Goal: Find specific page/section: Find specific page/section

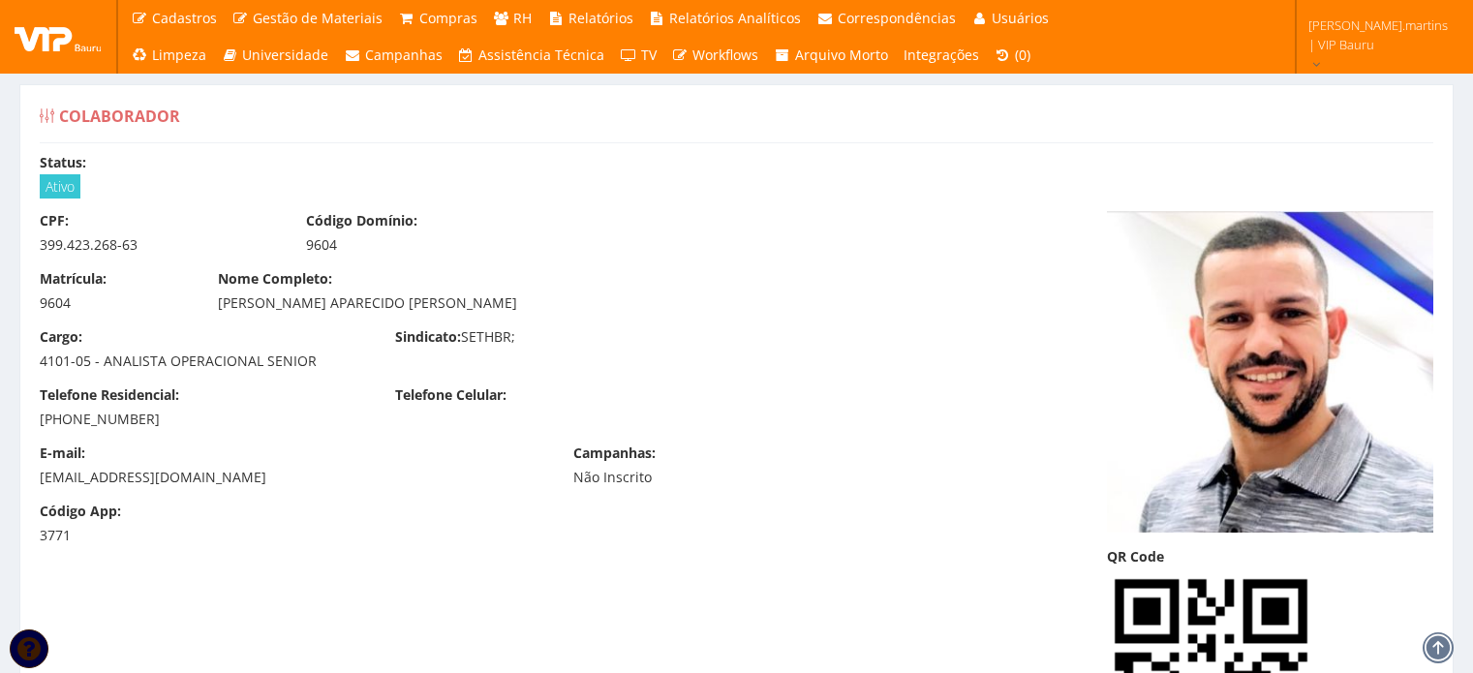
scroll to position [17540, 0]
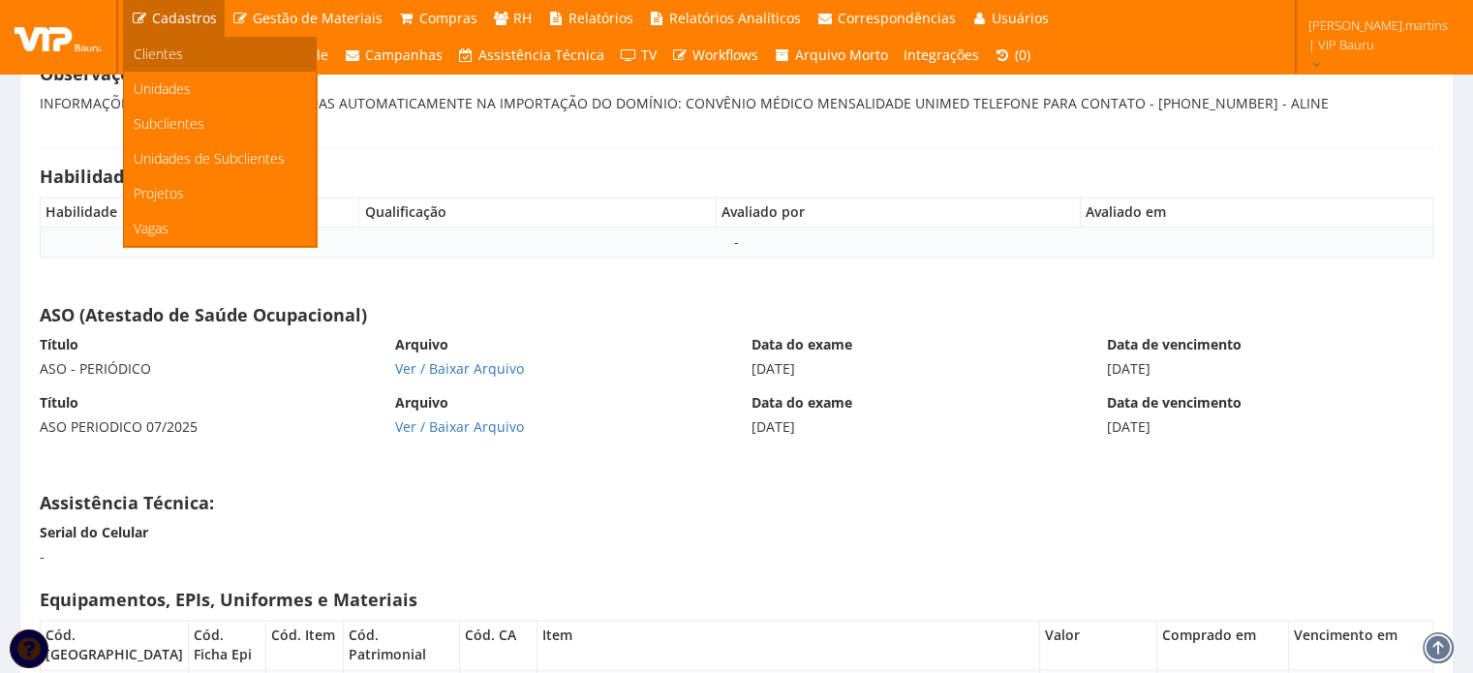
click at [162, 40] on link "Clientes" at bounding box center [220, 54] width 192 height 35
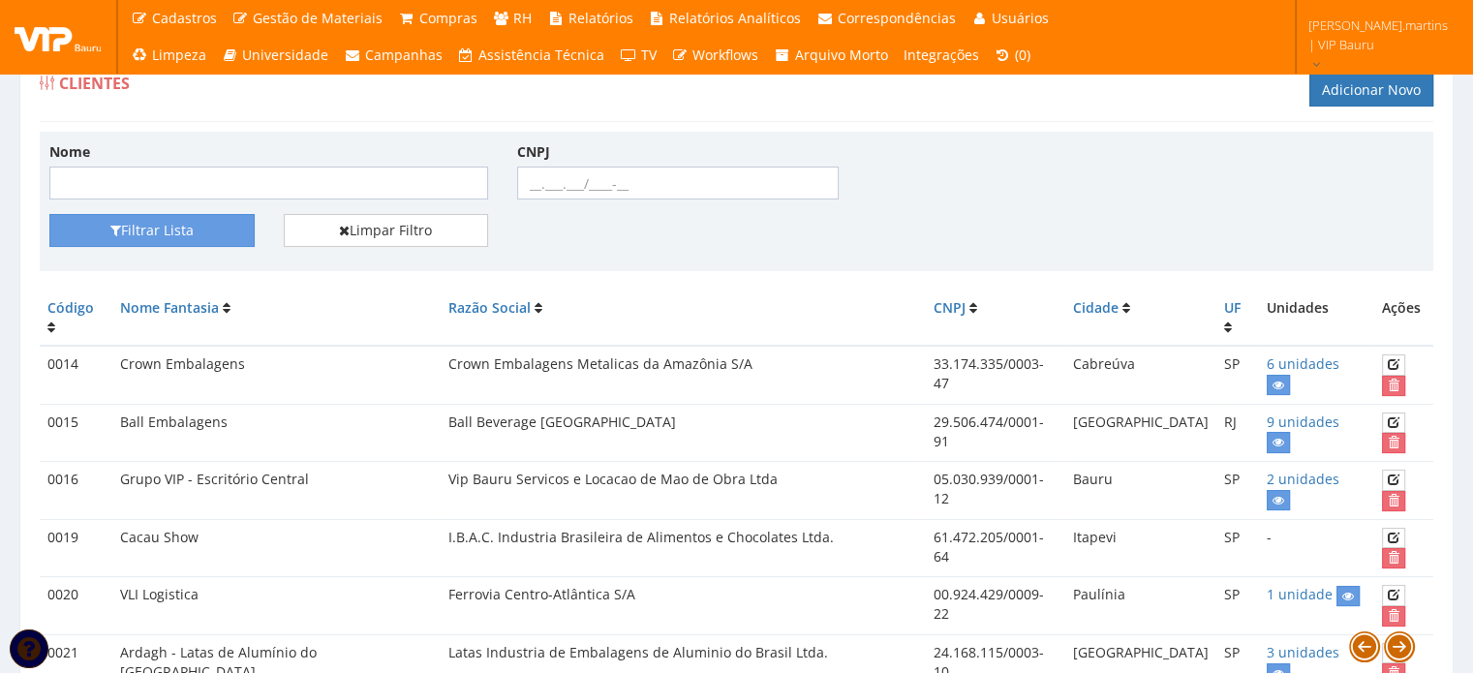
scroll to position [14, 0]
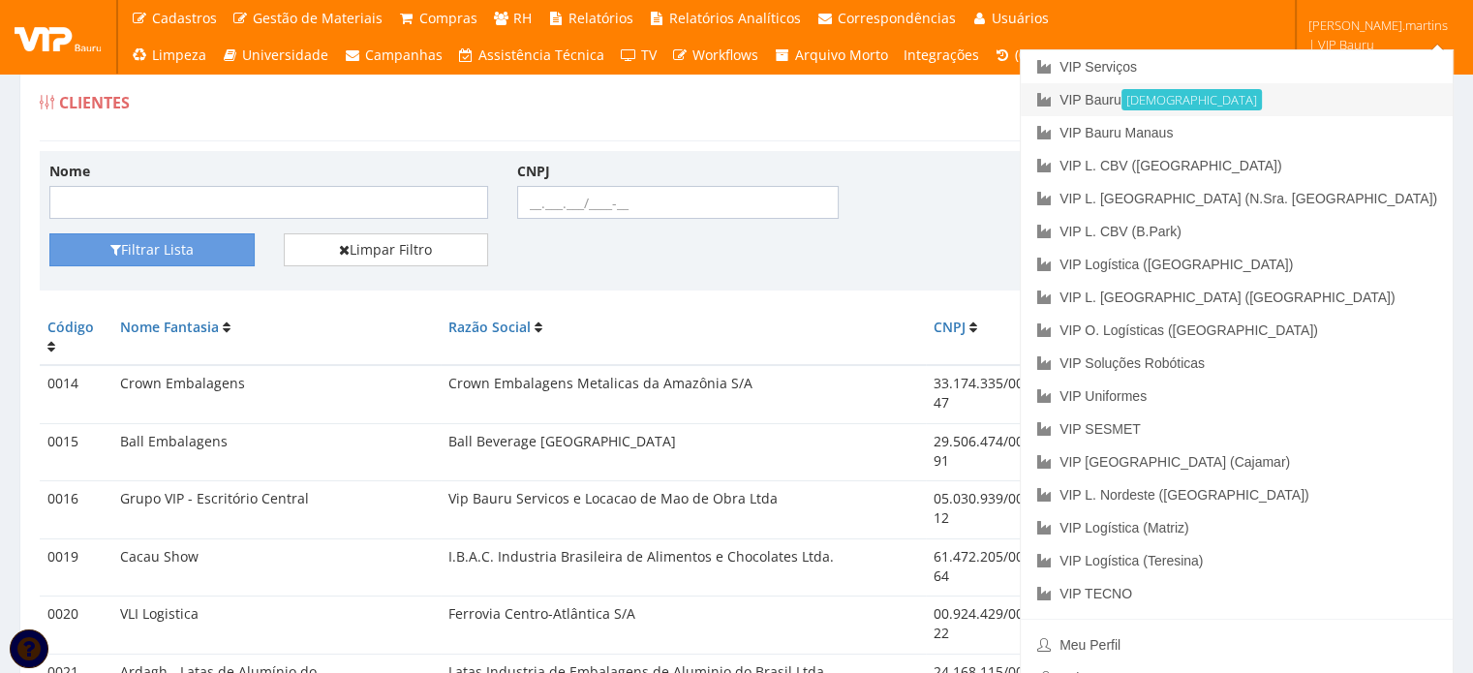
click at [1279, 92] on link "VIP Bauru Ativa" at bounding box center [1237, 99] width 432 height 33
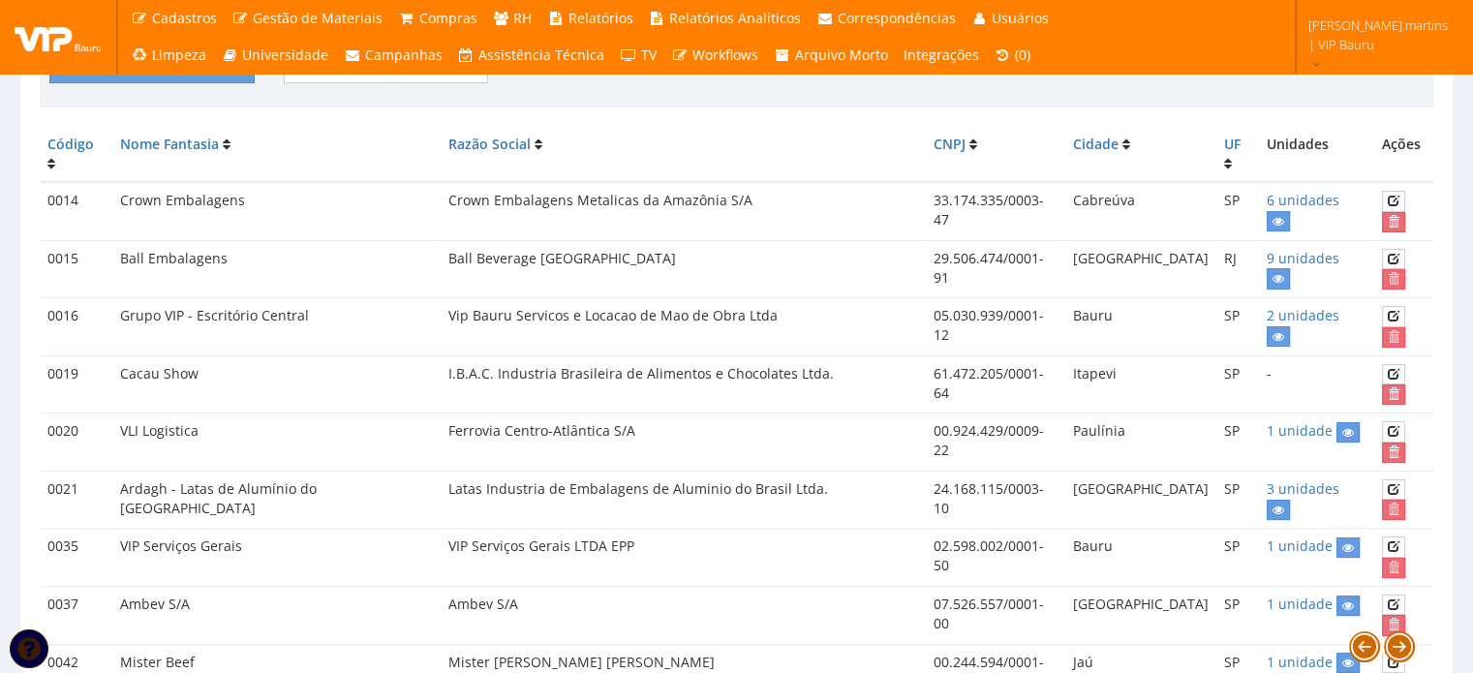
scroll to position [271, 0]
